Goal: Information Seeking & Learning: Learn about a topic

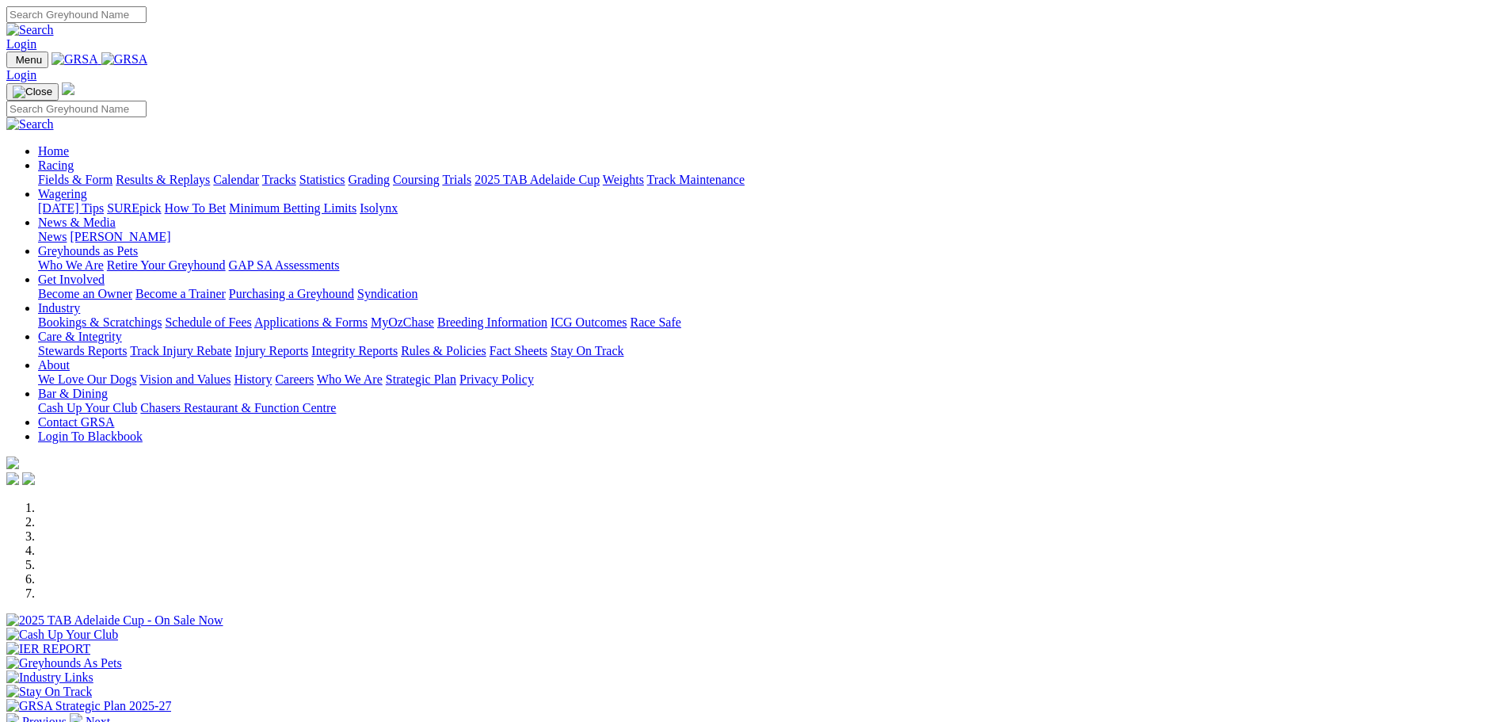
click at [116, 215] on link "News & Media" at bounding box center [77, 221] width 78 height 13
click at [67, 230] on link "News" at bounding box center [52, 236] width 29 height 13
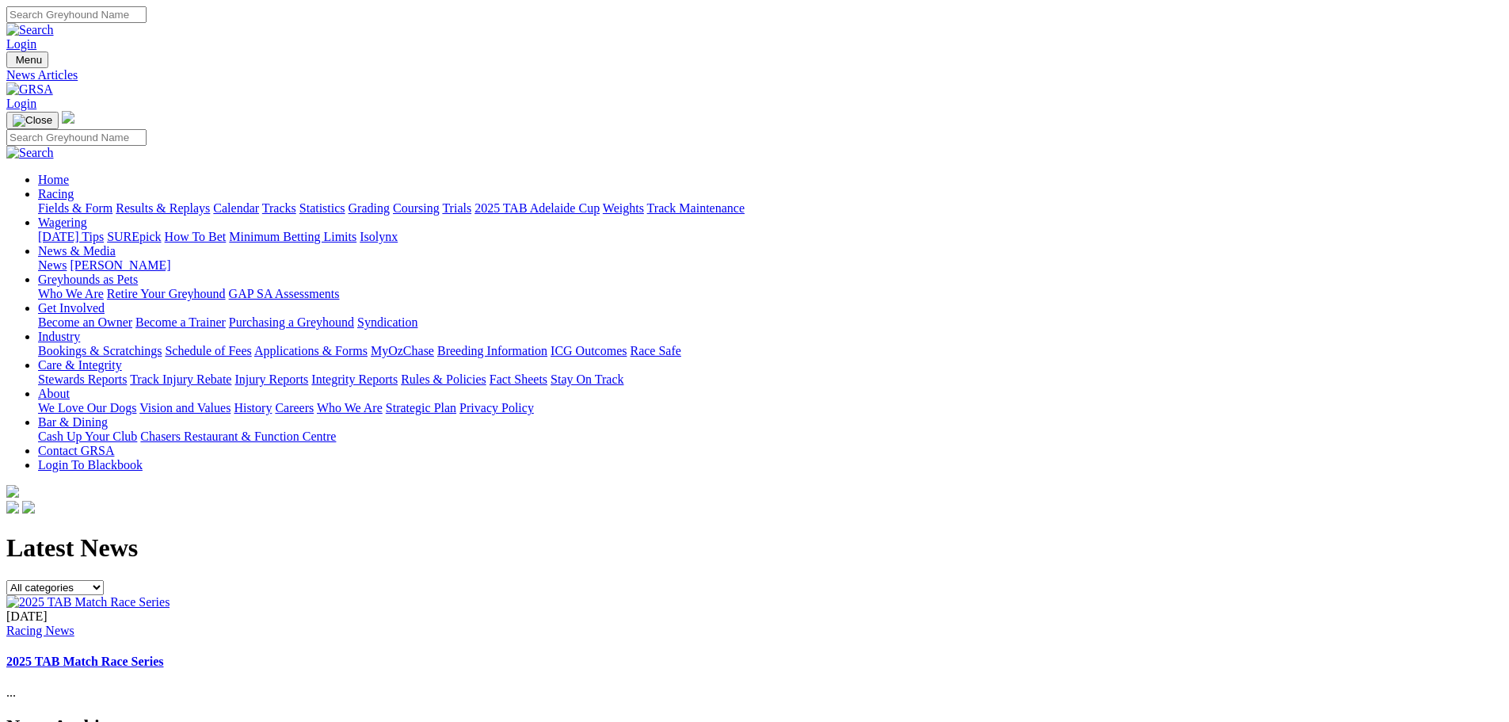
click at [116, 244] on link "News & Media" at bounding box center [77, 250] width 78 height 13
click at [138, 272] on link "Greyhounds as Pets" at bounding box center [88, 278] width 100 height 13
click at [116, 244] on link "News & Media" at bounding box center [77, 250] width 78 height 13
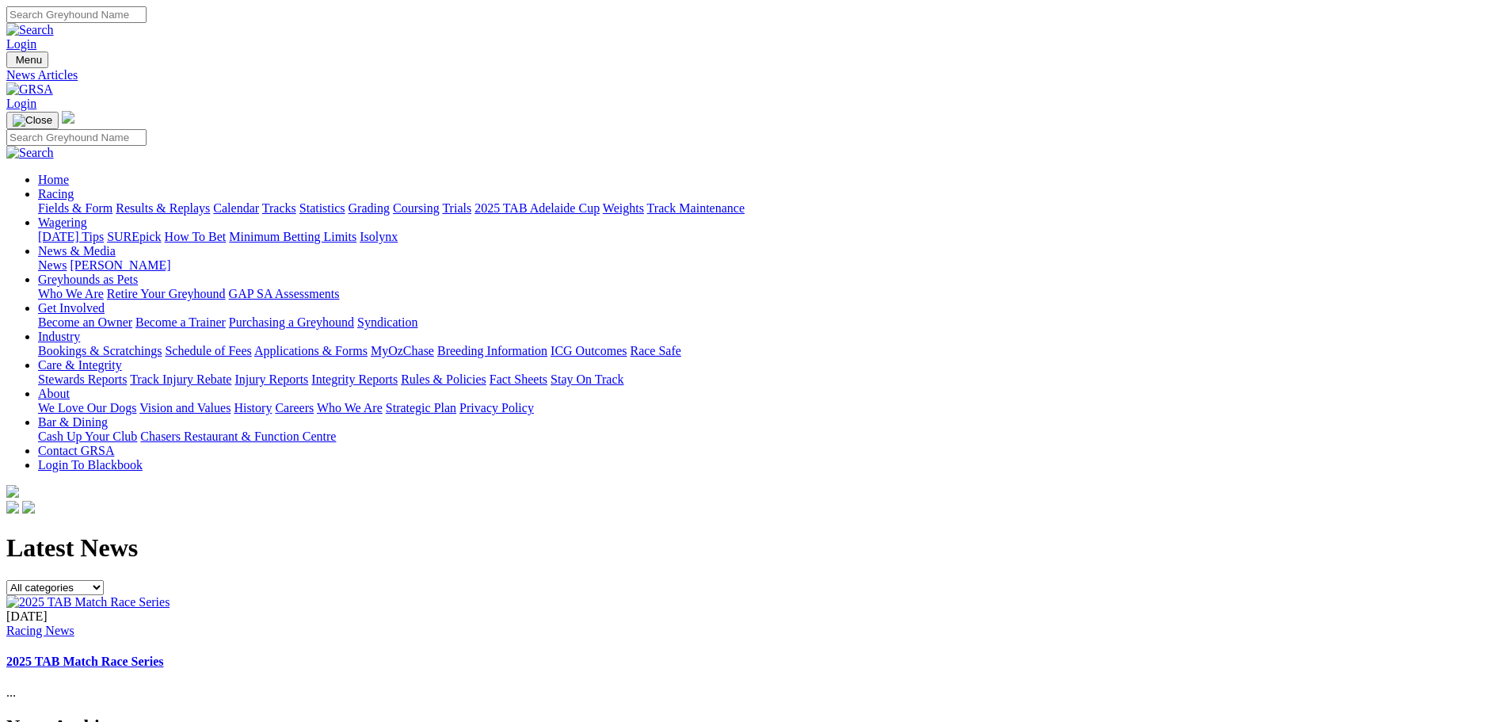
click at [170, 258] on link "[PERSON_NAME]" at bounding box center [120, 264] width 101 height 13
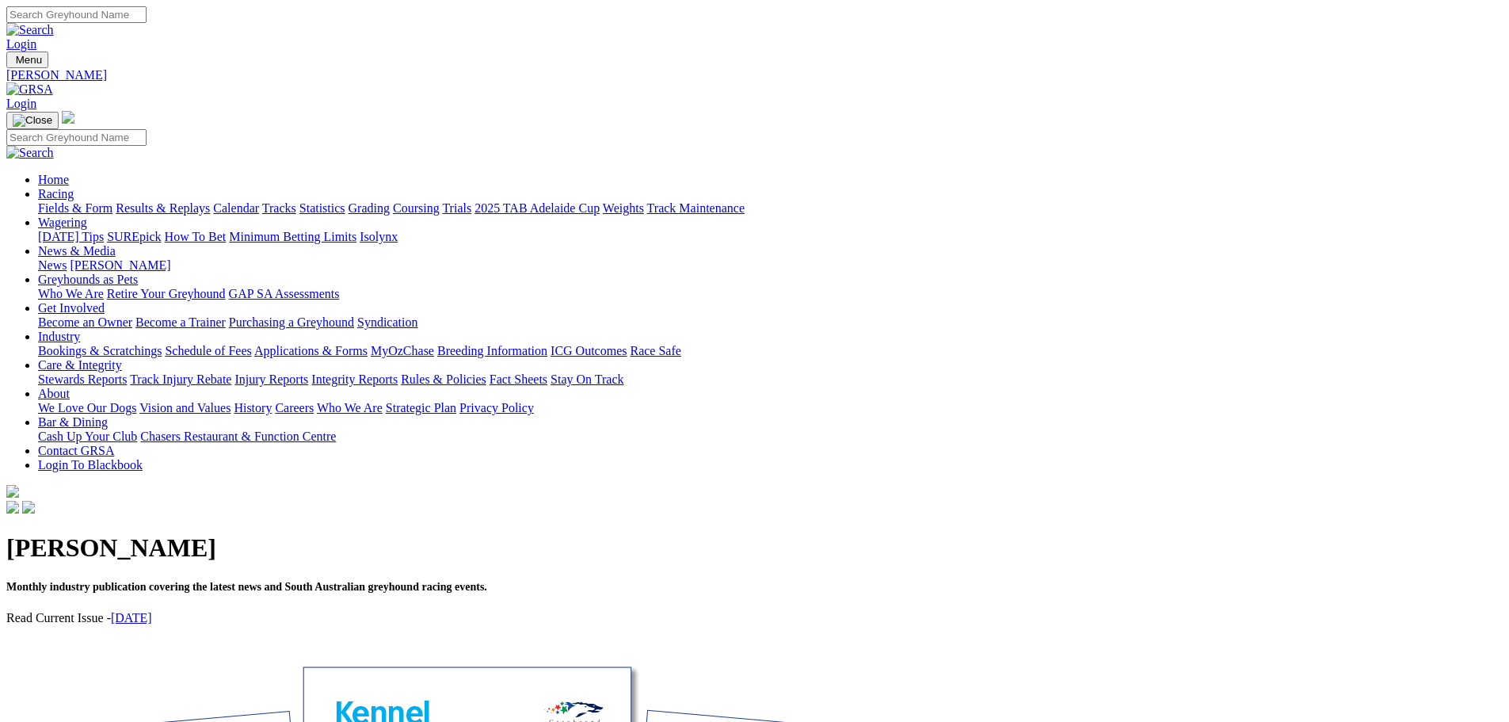
click at [105, 301] on link "Get Involved" at bounding box center [71, 307] width 67 height 13
click at [80, 329] on link "Industry" at bounding box center [59, 335] width 42 height 13
click at [122, 358] on link "Care & Integrity" at bounding box center [80, 364] width 84 height 13
drag, startPoint x: 1139, startPoint y: 56, endPoint x: 901, endPoint y: 5, distance: 243.1
click at [70, 387] on link "About" at bounding box center [54, 393] width 32 height 13
